Goal: Find specific page/section: Find specific page/section

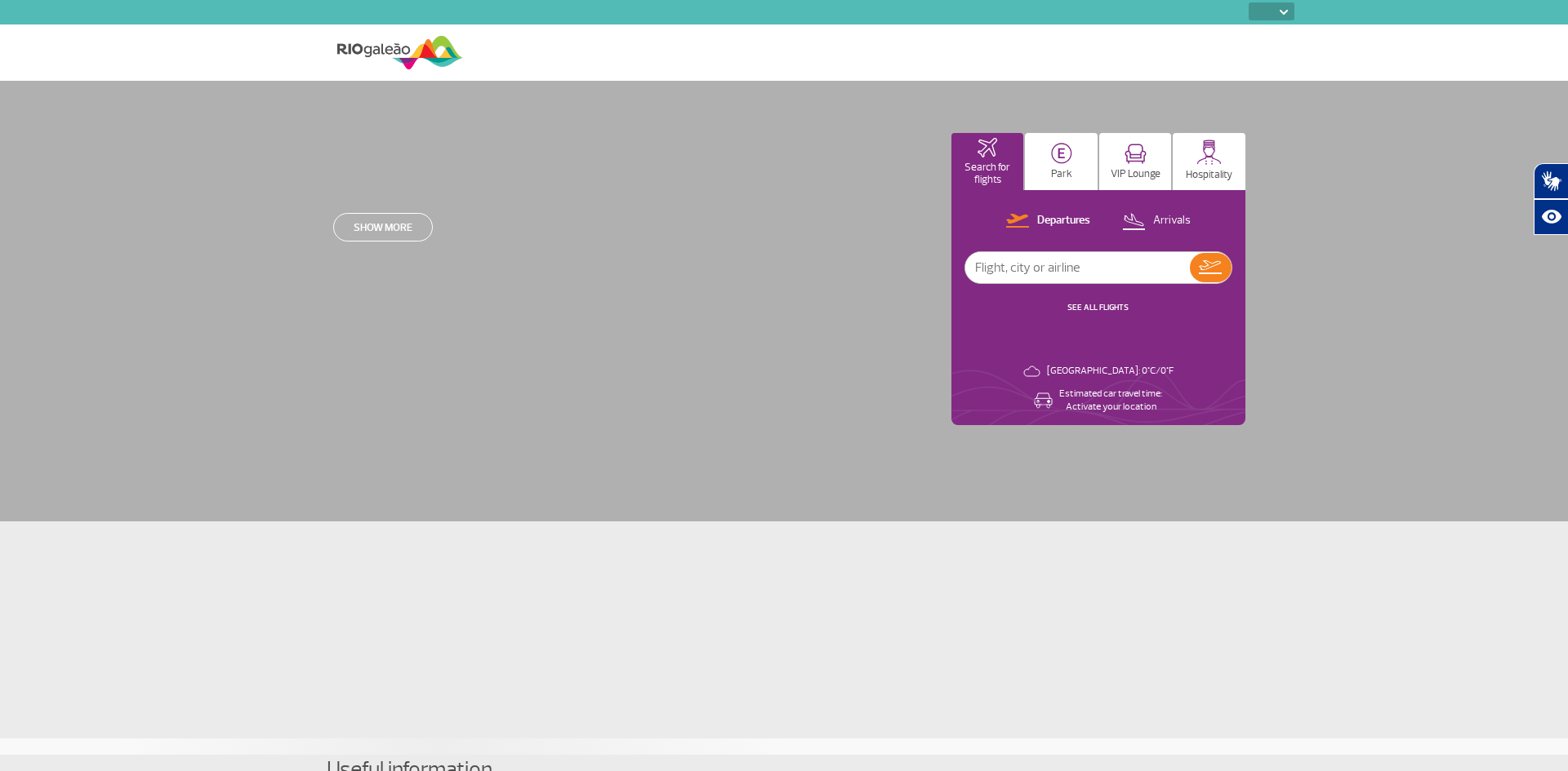
select select
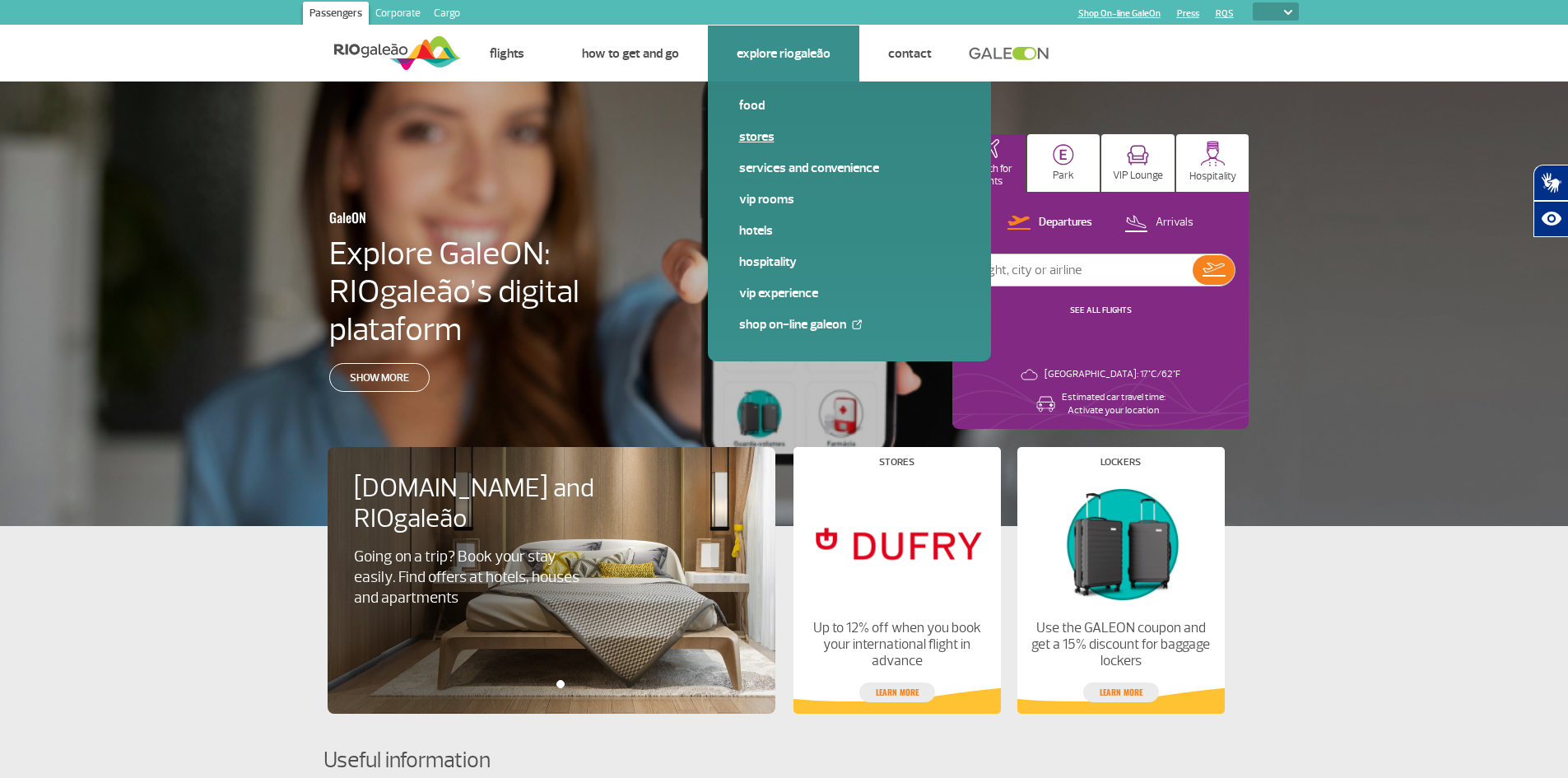
click at [752, 135] on link "Stores" at bounding box center [848, 137] width 220 height 18
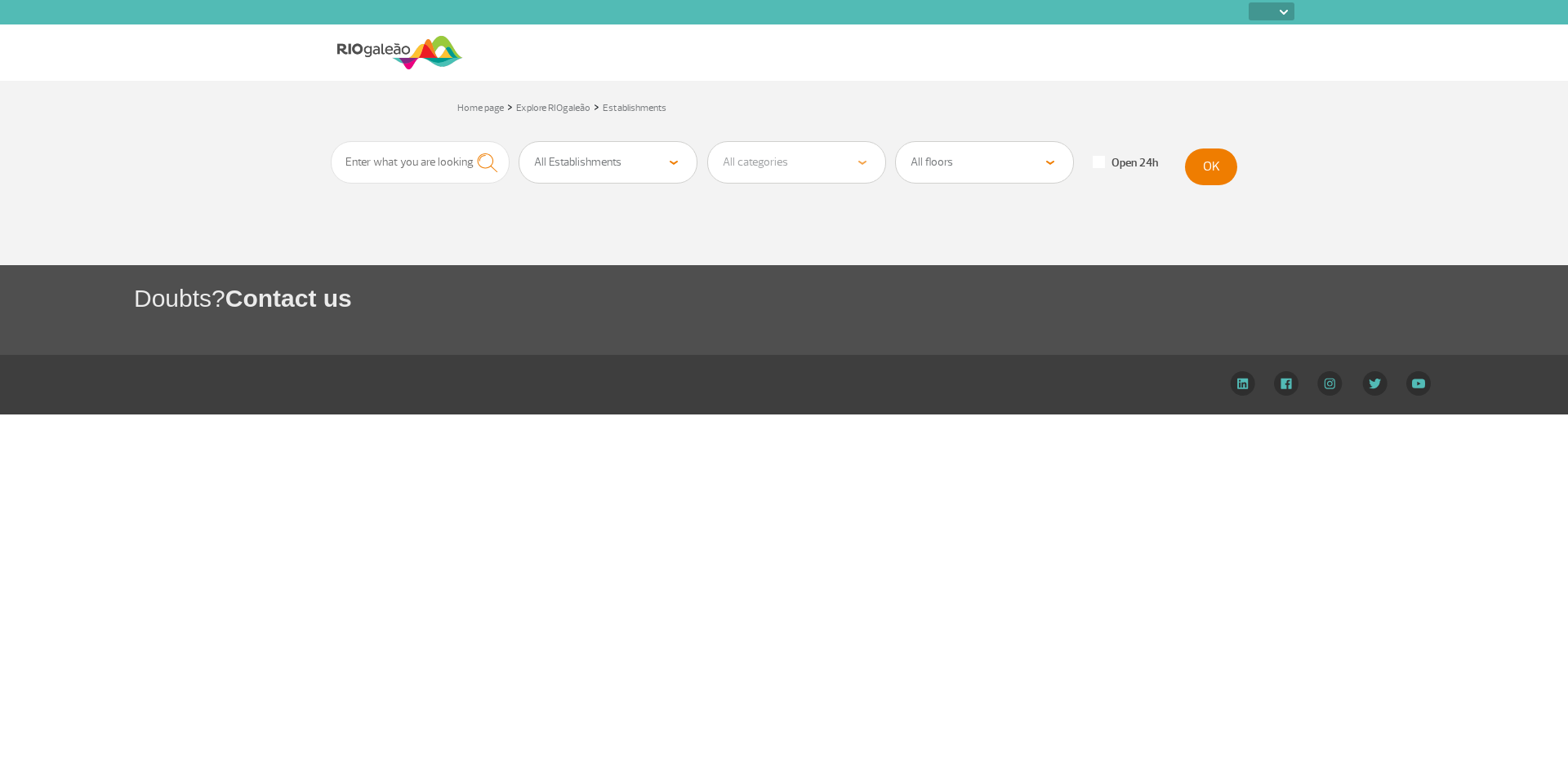
select select
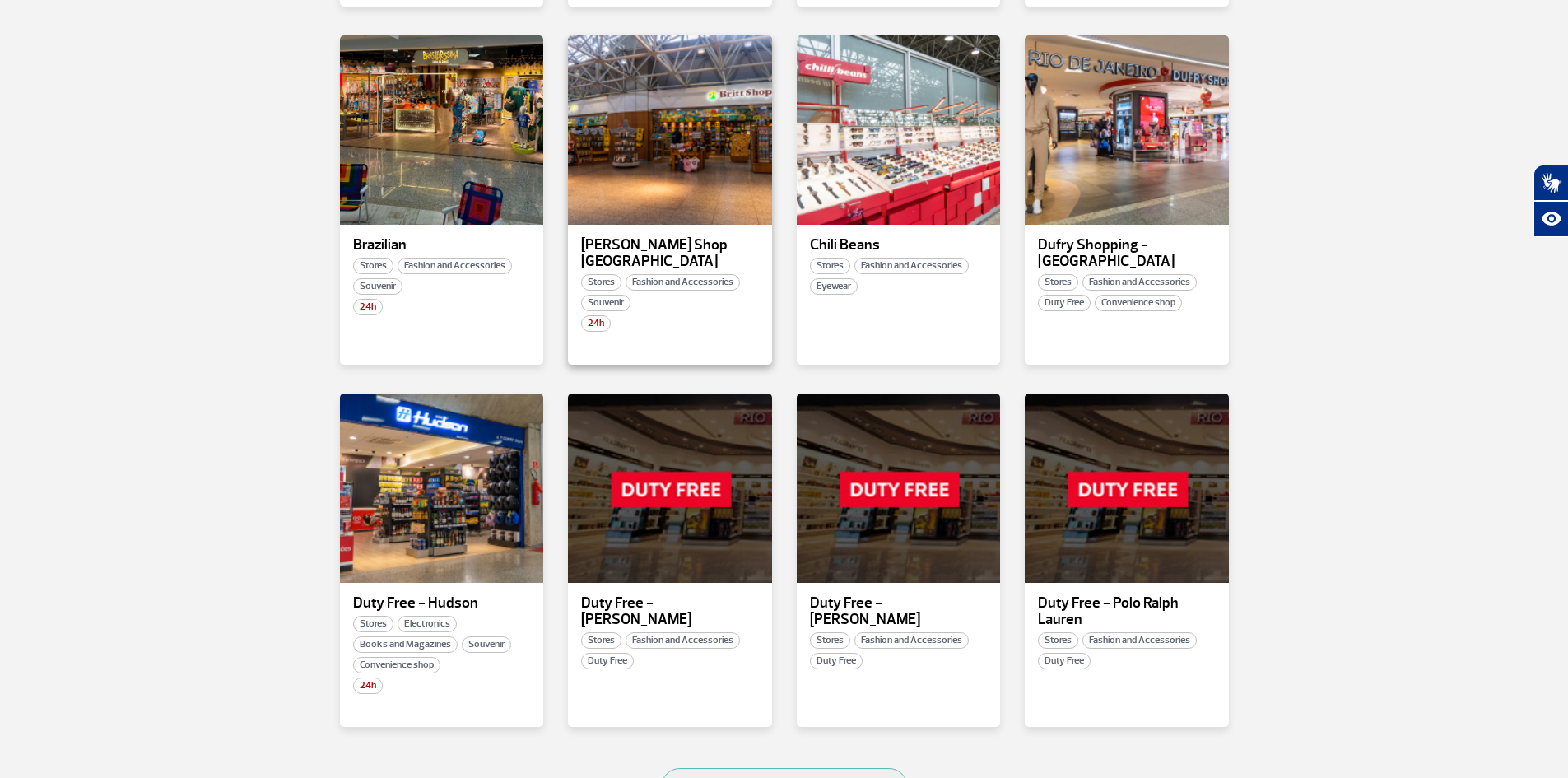
scroll to position [659, 0]
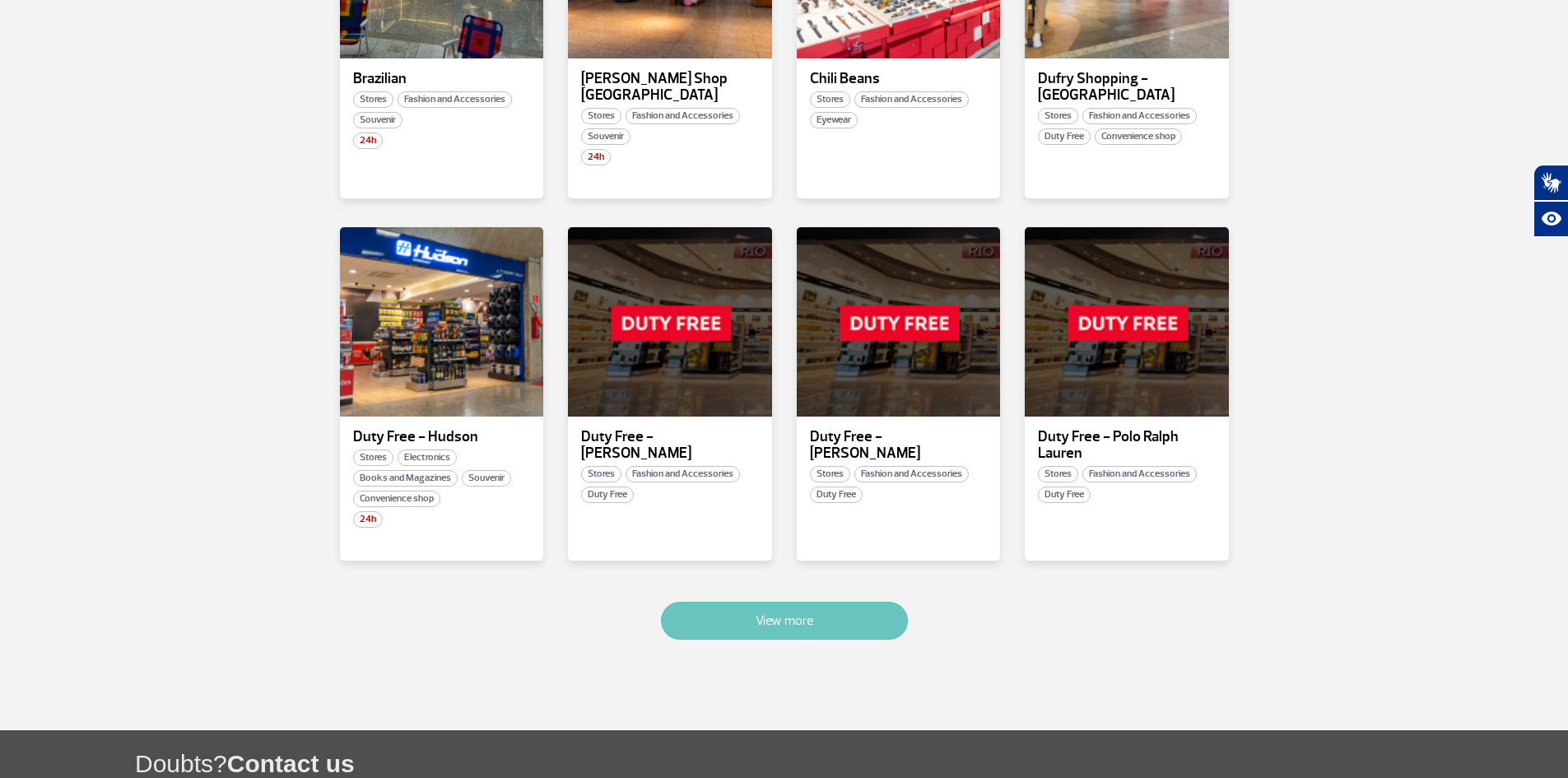
click at [761, 613] on font "View more" at bounding box center [784, 621] width 58 height 17
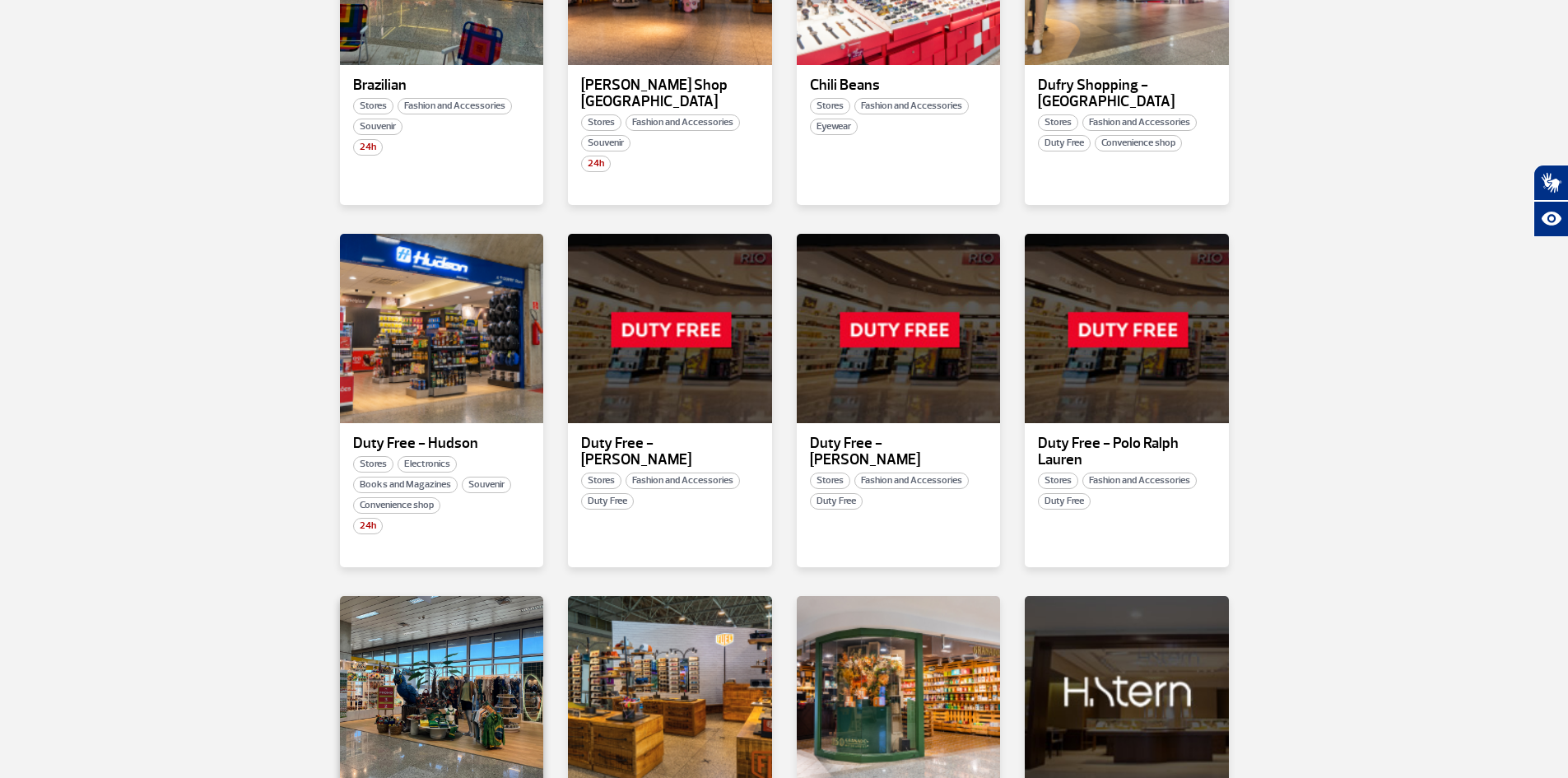
scroll to position [671, 0]
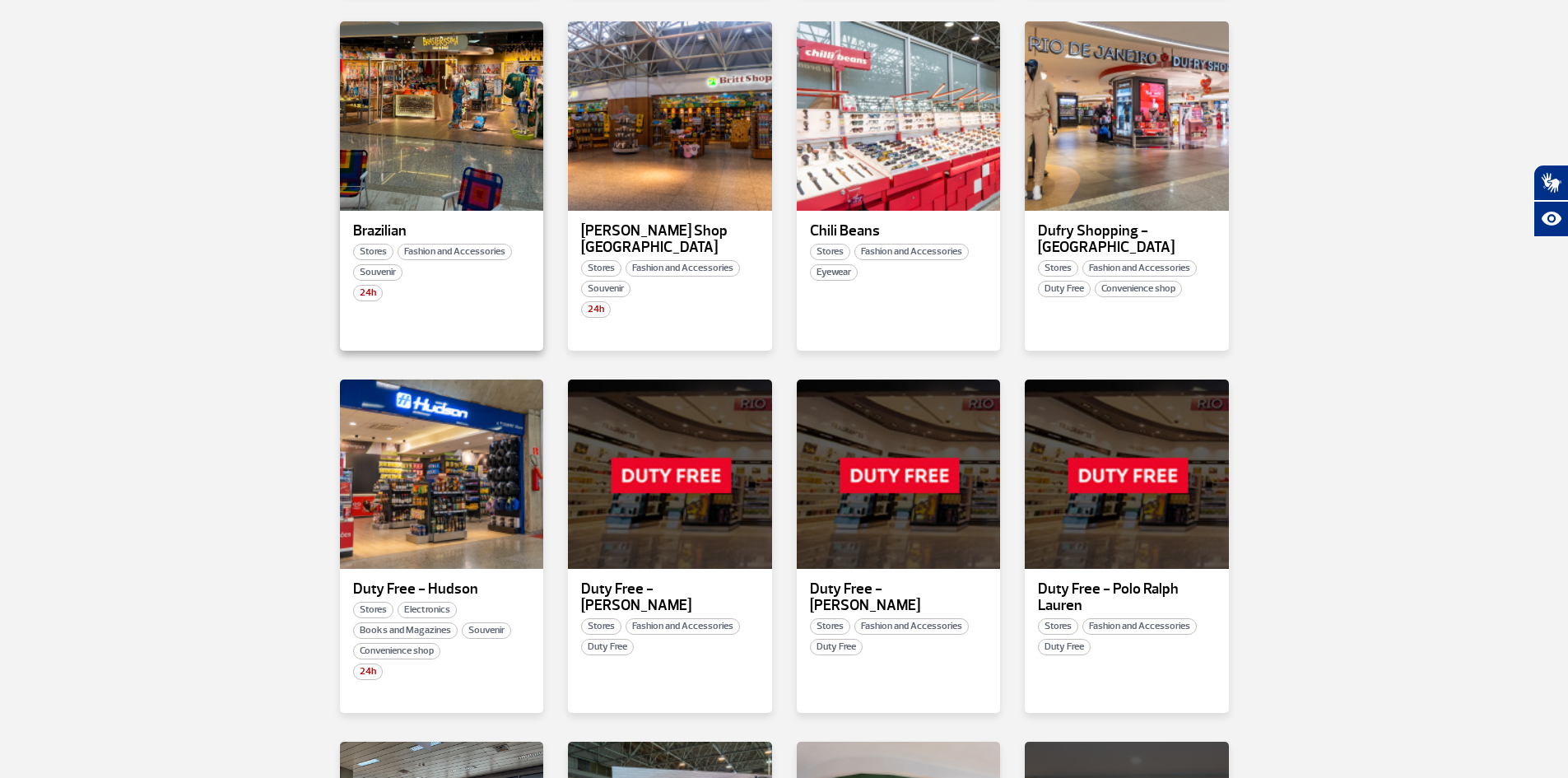
click at [394, 230] on font "Brazilian" at bounding box center [380, 230] width 53 height 19
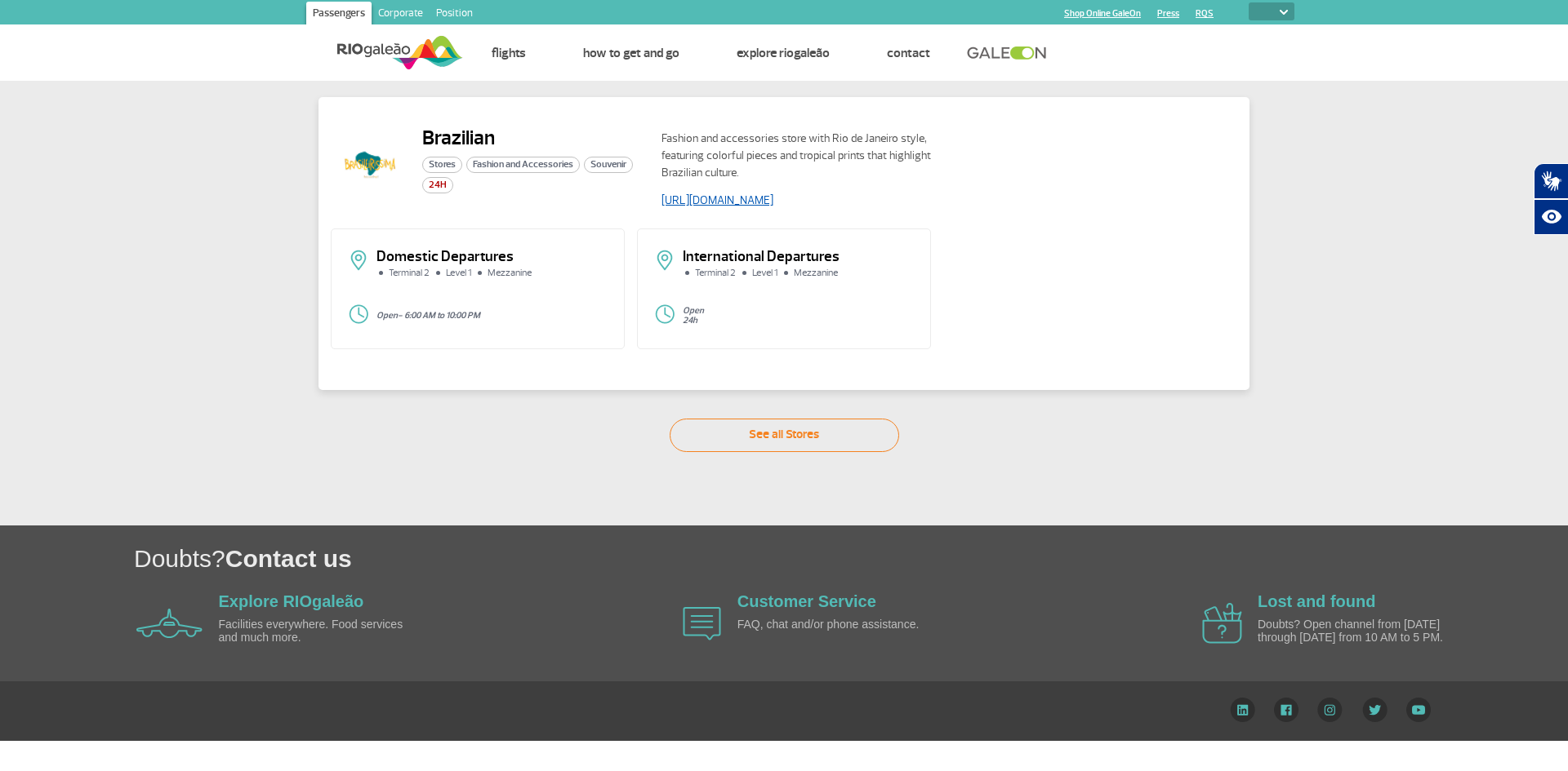
click at [773, 204] on font "[URL][DOMAIN_NAME]" at bounding box center [717, 200] width 111 height 14
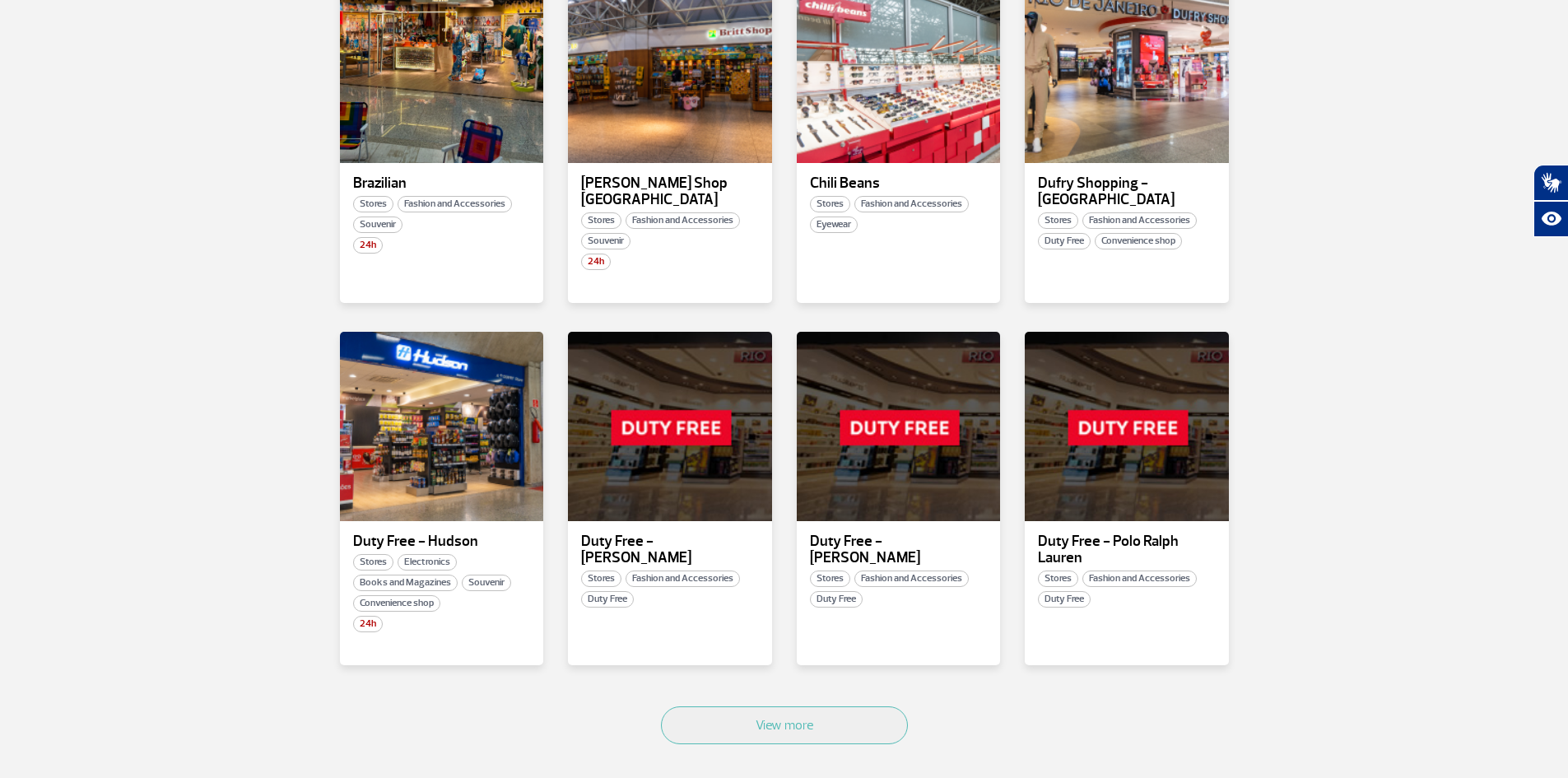
scroll to position [741, 0]
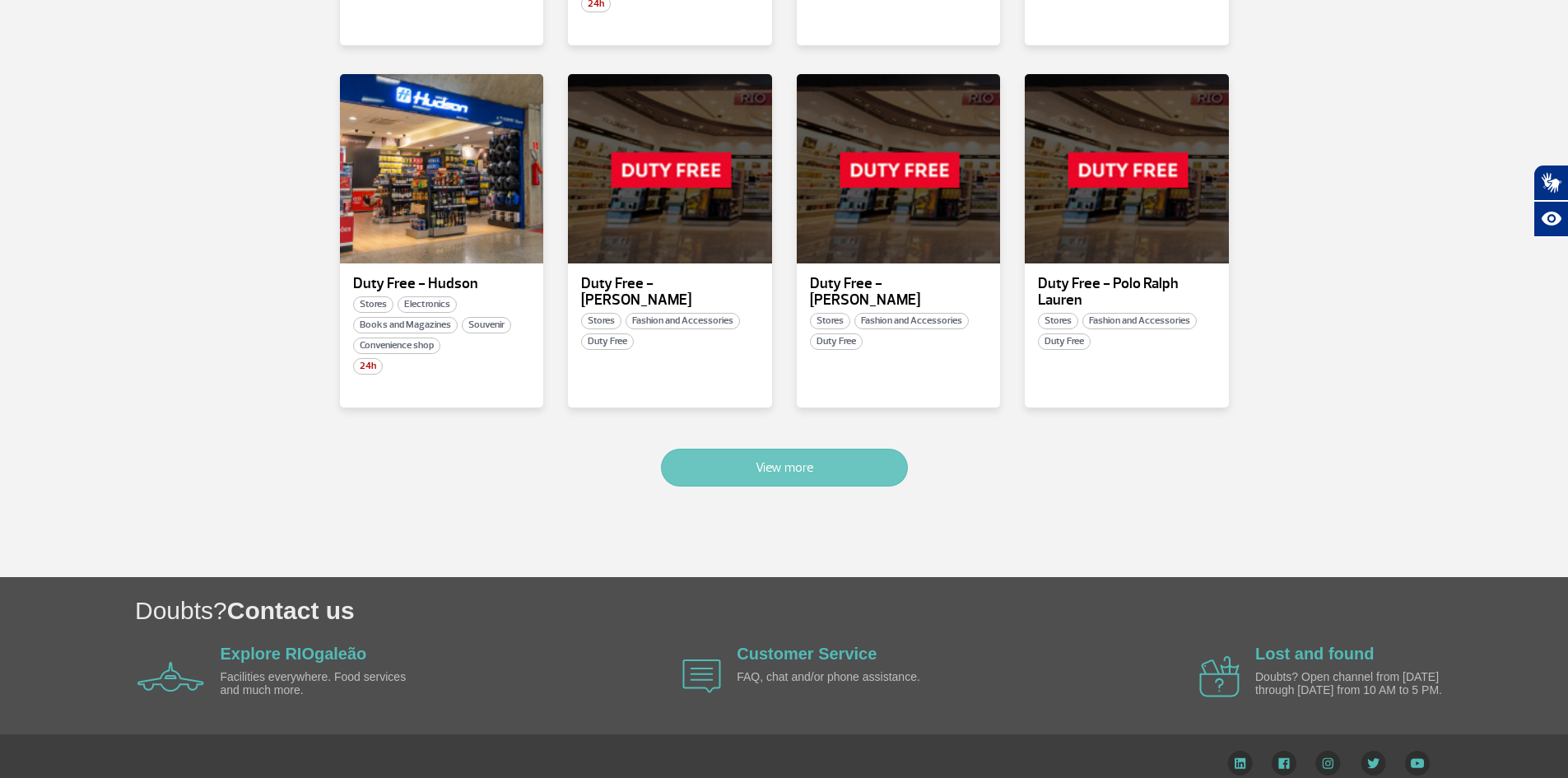
click at [825, 449] on button "View more" at bounding box center [785, 467] width 247 height 38
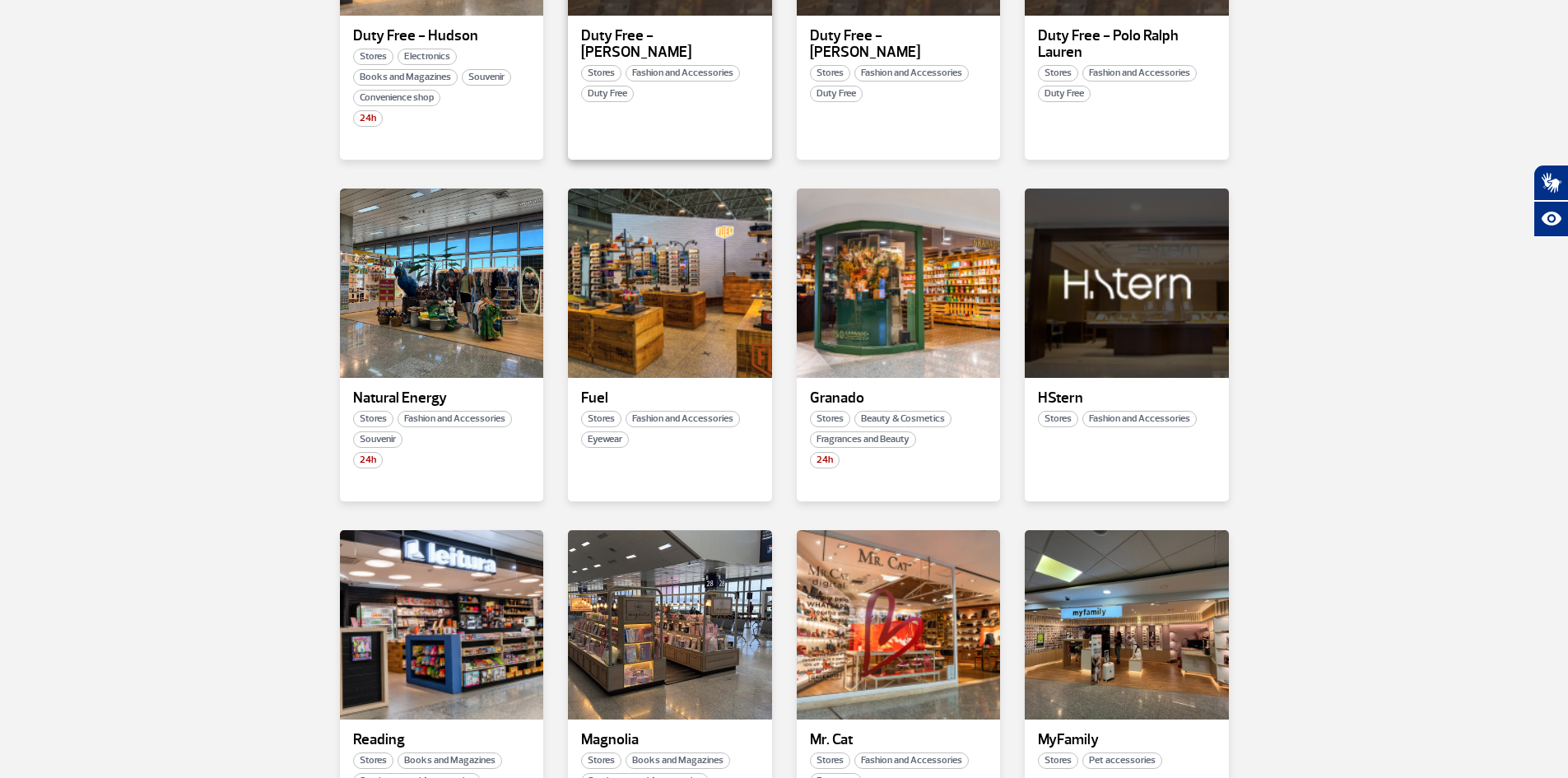
scroll to position [907, 0]
